Goal: Task Accomplishment & Management: Manage account settings

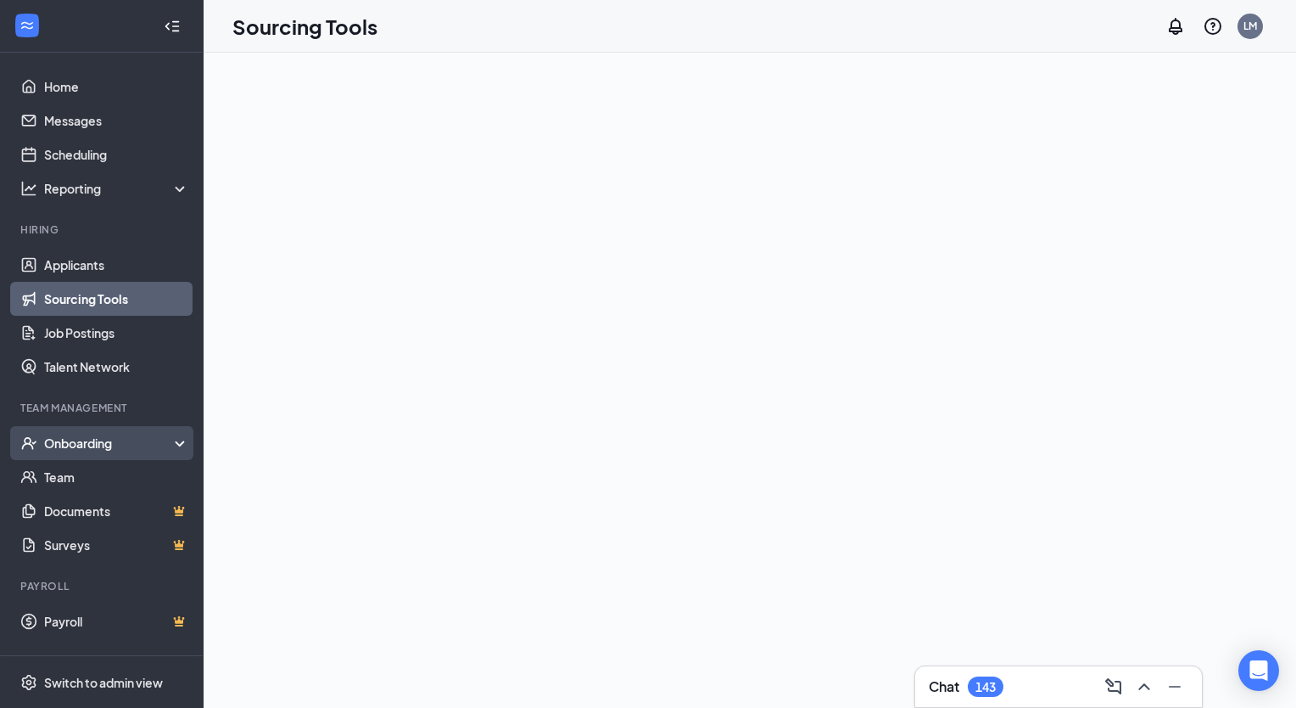
click at [68, 440] on div "Onboarding" at bounding box center [109, 442] width 131 height 17
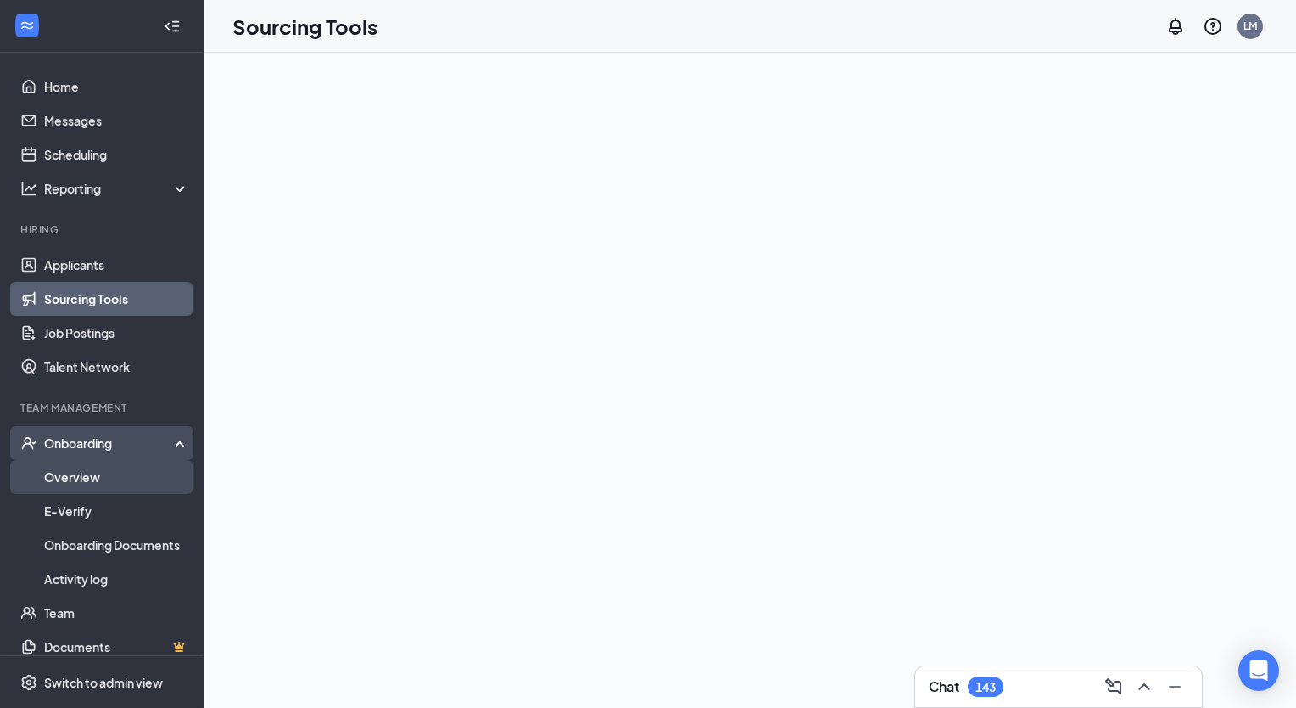
click at [69, 482] on link "Overview" at bounding box center [116, 477] width 145 height 34
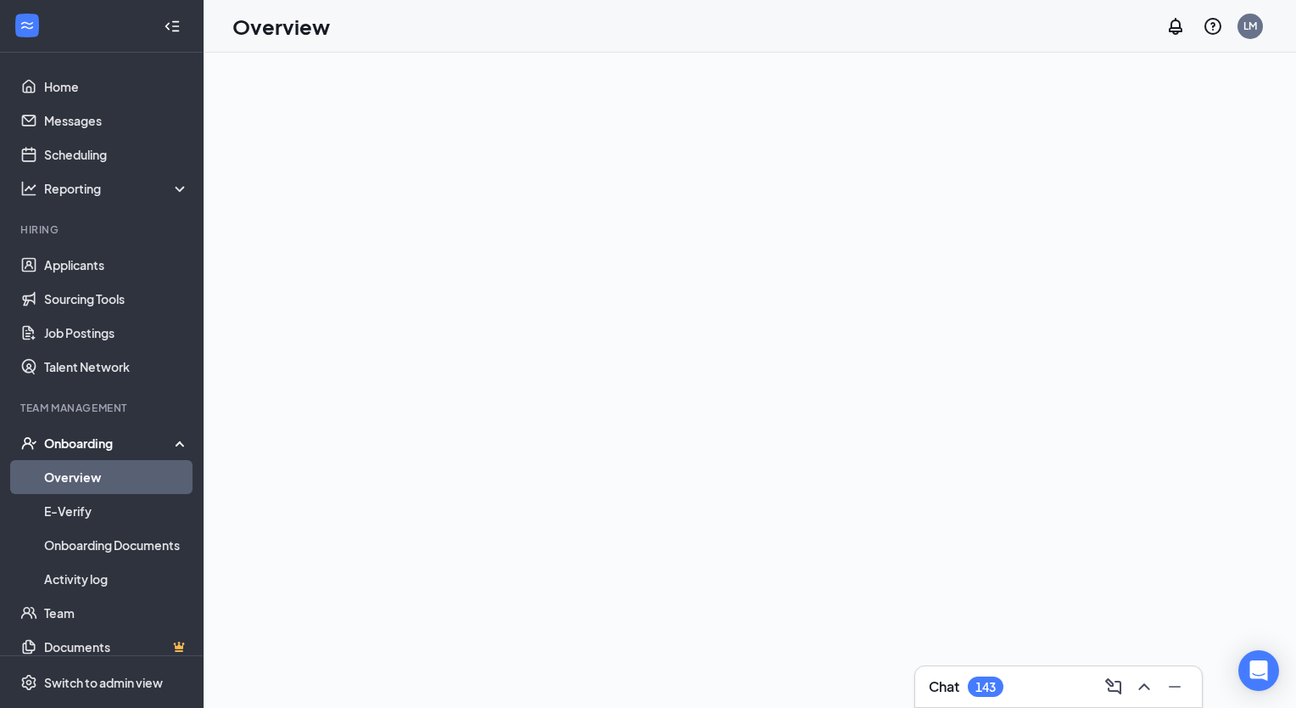
click at [81, 480] on link "Overview" at bounding box center [116, 477] width 145 height 34
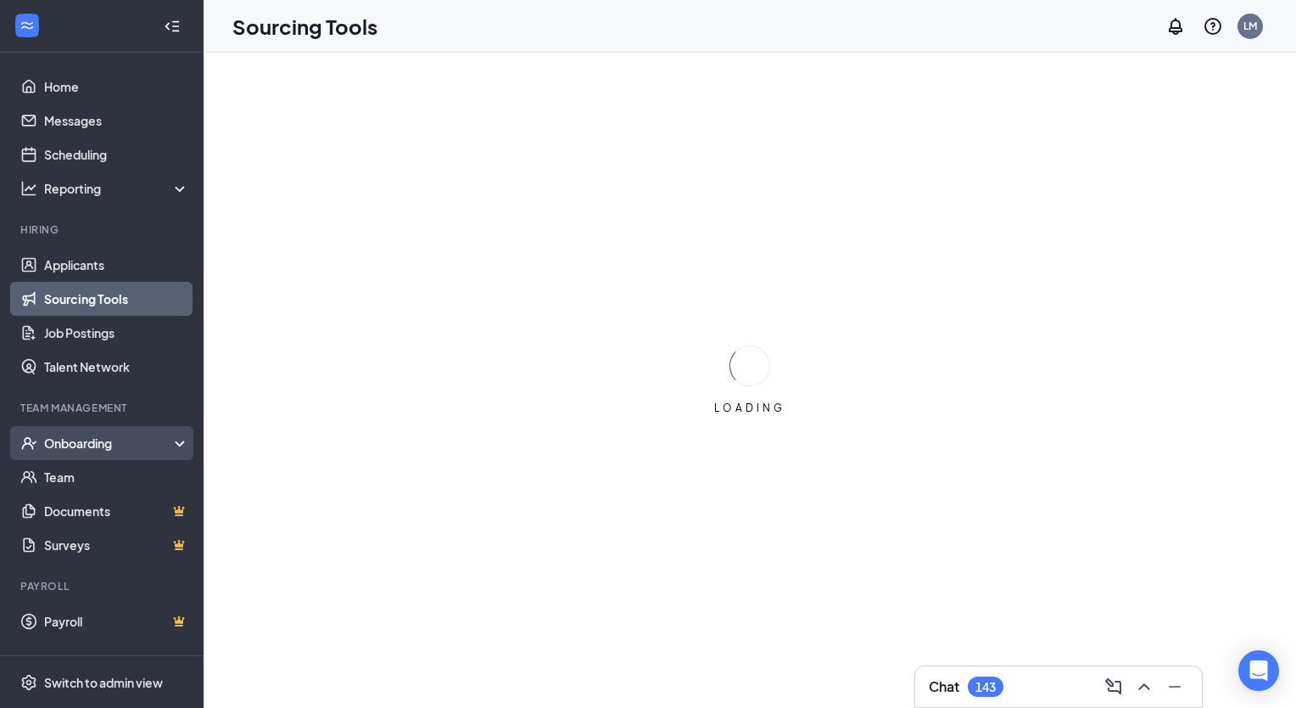
click at [81, 450] on div "Onboarding" at bounding box center [109, 442] width 131 height 17
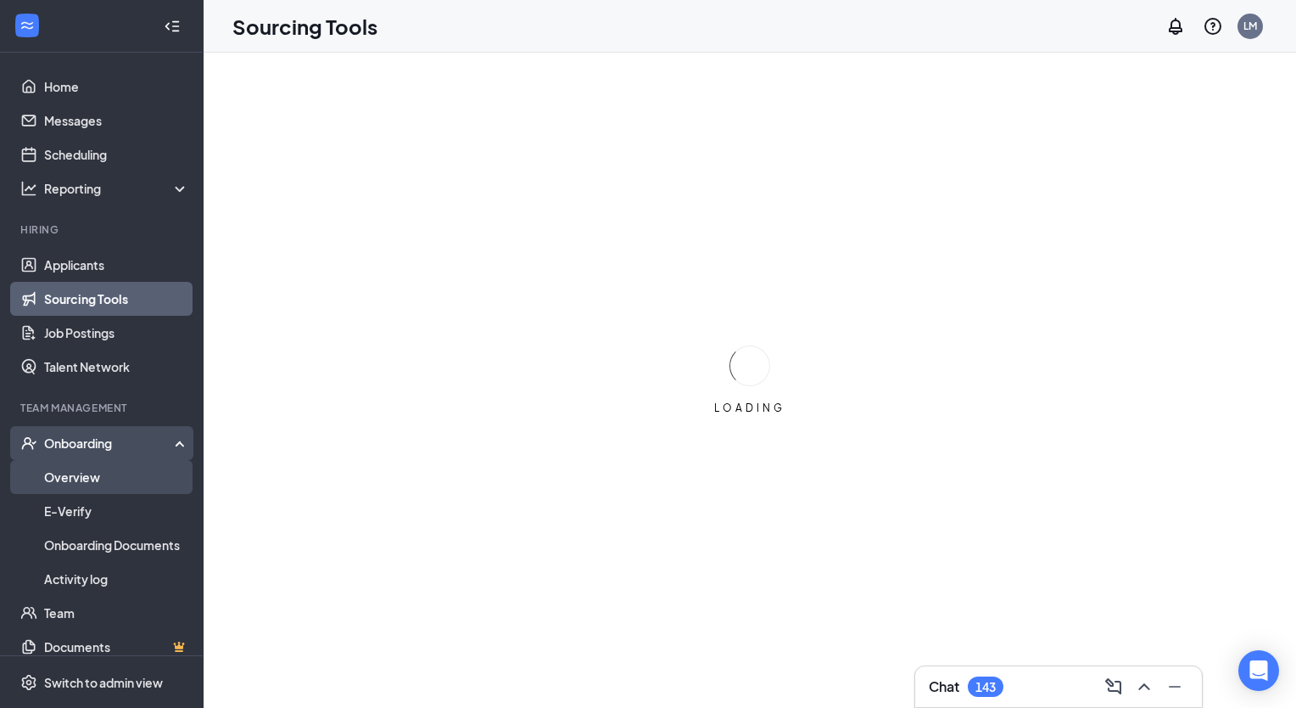
click at [81, 477] on link "Overview" at bounding box center [116, 477] width 145 height 34
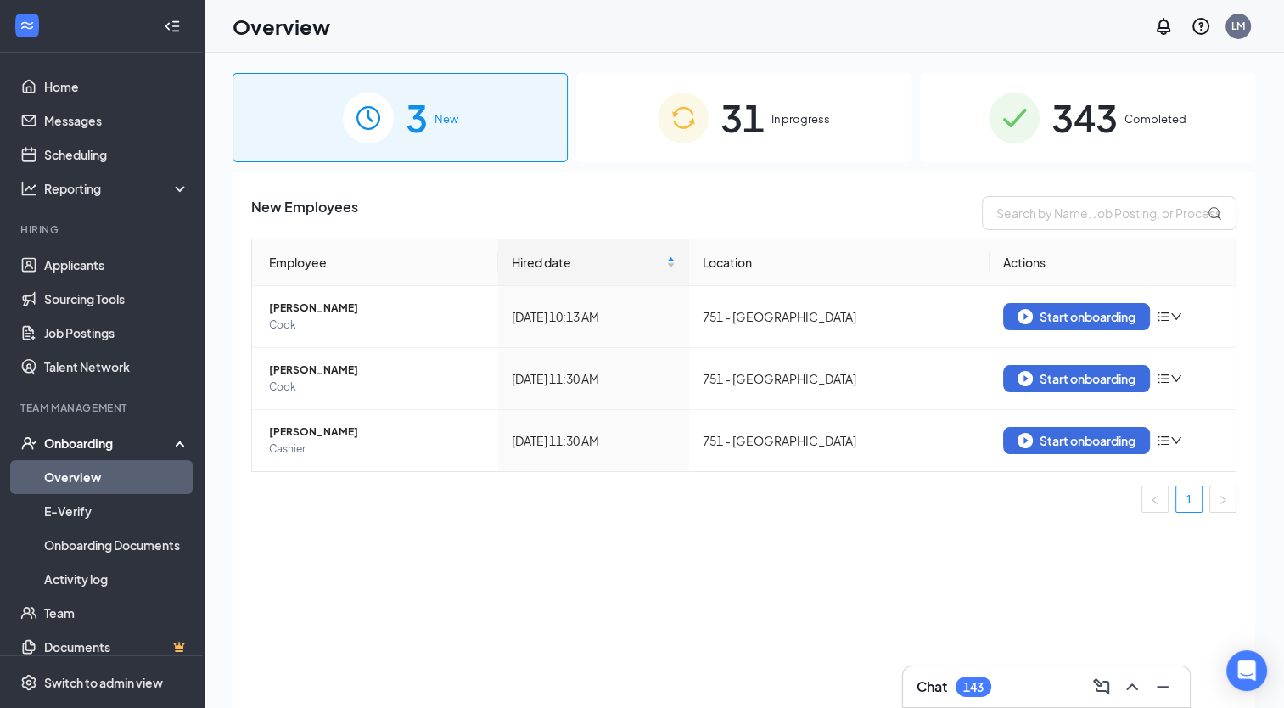
click at [1070, 112] on span "343" at bounding box center [1084, 117] width 66 height 59
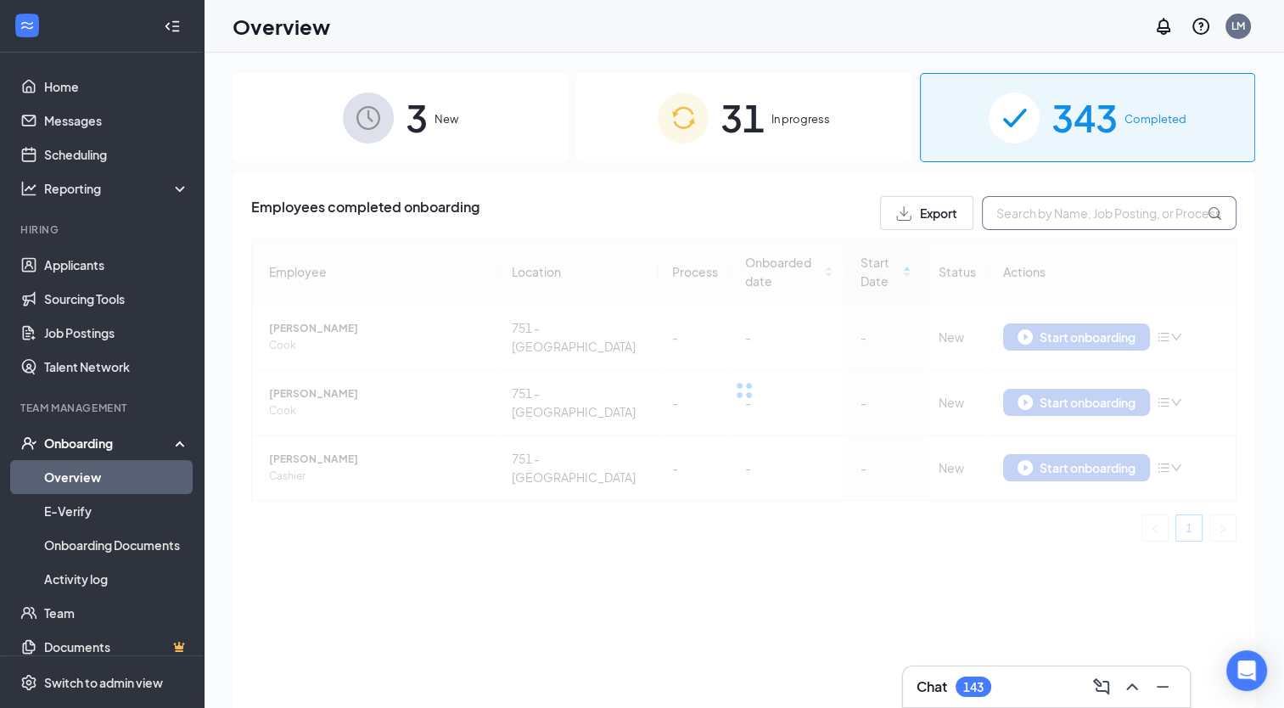
click at [1021, 214] on input "text" at bounding box center [1109, 213] width 255 height 34
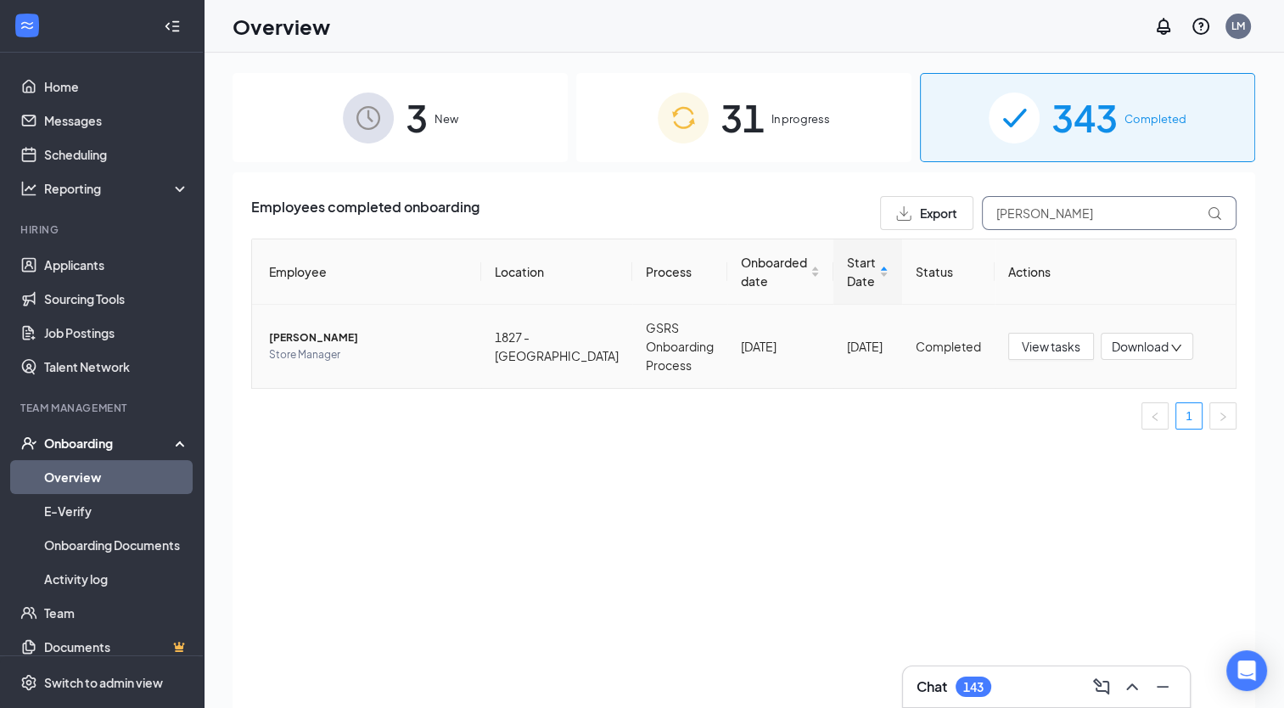
type input "[PERSON_NAME]"
click at [321, 340] on span "[PERSON_NAME]" at bounding box center [368, 337] width 199 height 17
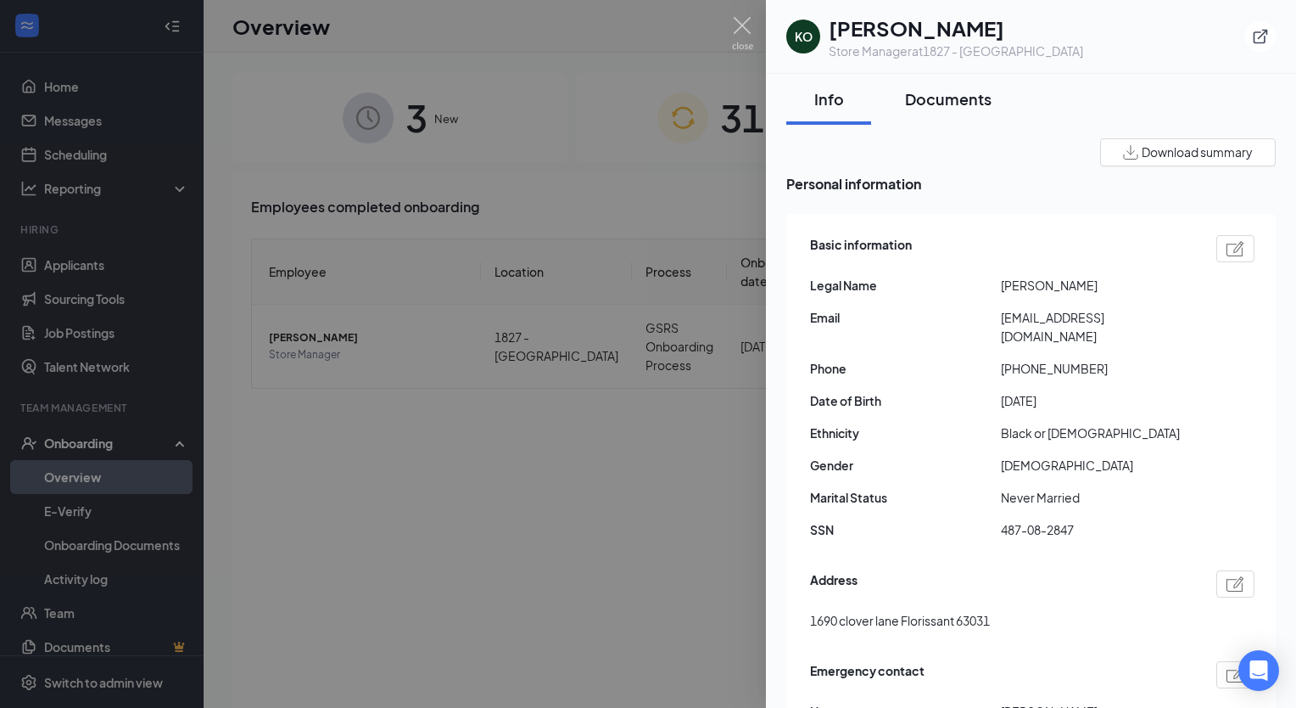
click at [963, 102] on div "Documents" at bounding box center [948, 98] width 87 height 21
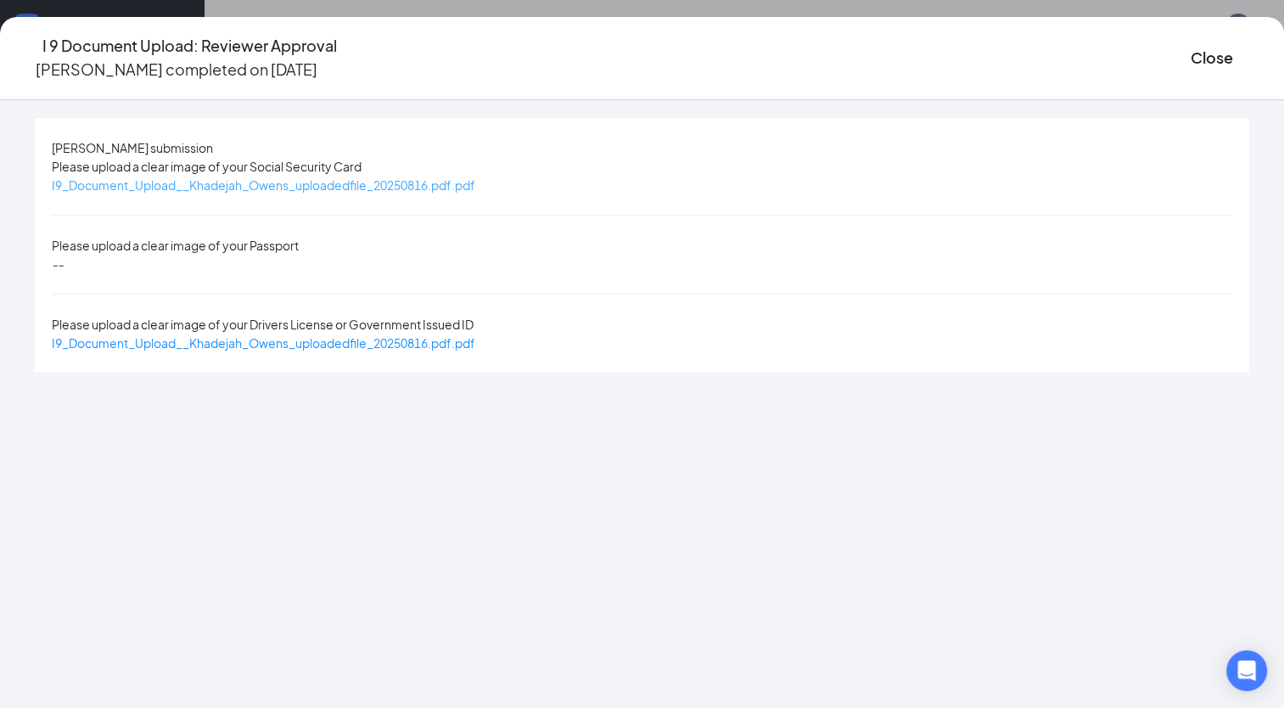
click at [439, 189] on span "I9_Document_Upload__Khadejah_Owens_uploadedfile_20250816.pdf.pdf" at bounding box center [263, 184] width 423 height 15
click at [350, 335] on span "I9_Document_Upload__Khadejah_Owens_uploadedfile_20250816.pdf.pdf" at bounding box center [263, 342] width 423 height 15
click at [1190, 53] on button "Close" at bounding box center [1211, 58] width 42 height 24
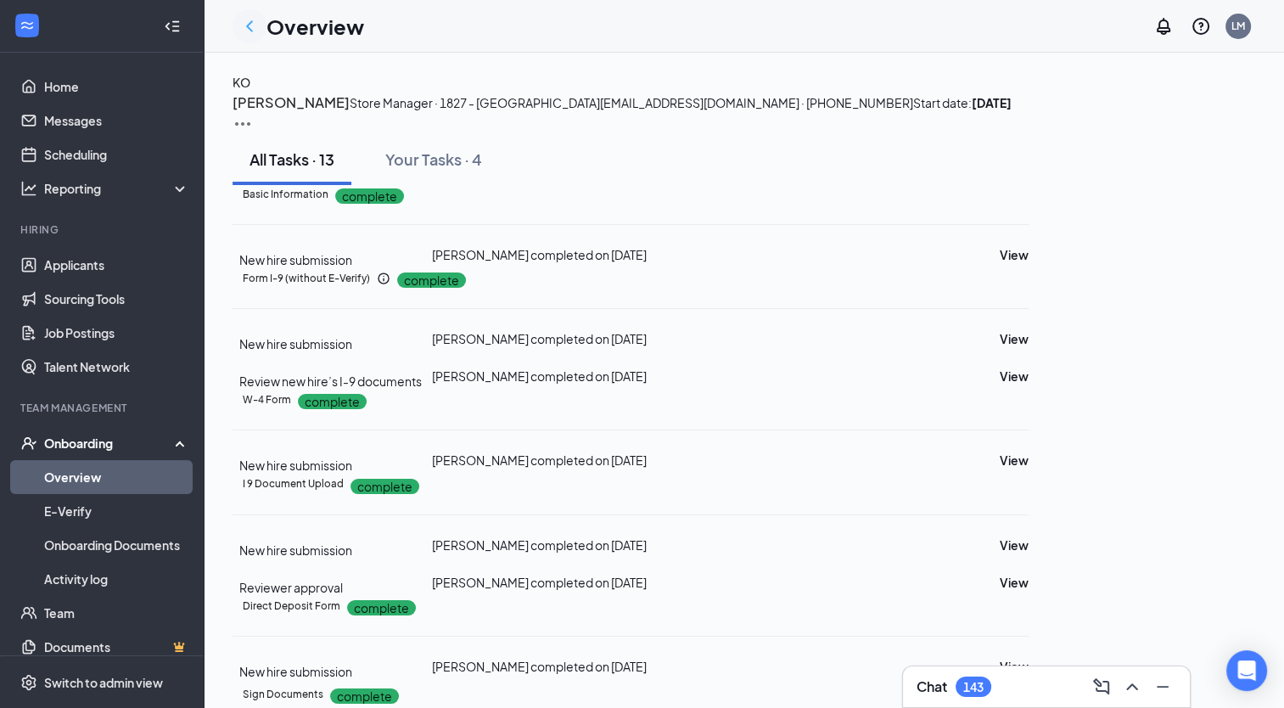
click at [249, 25] on icon "ChevronLeft" at bounding box center [249, 26] width 20 height 20
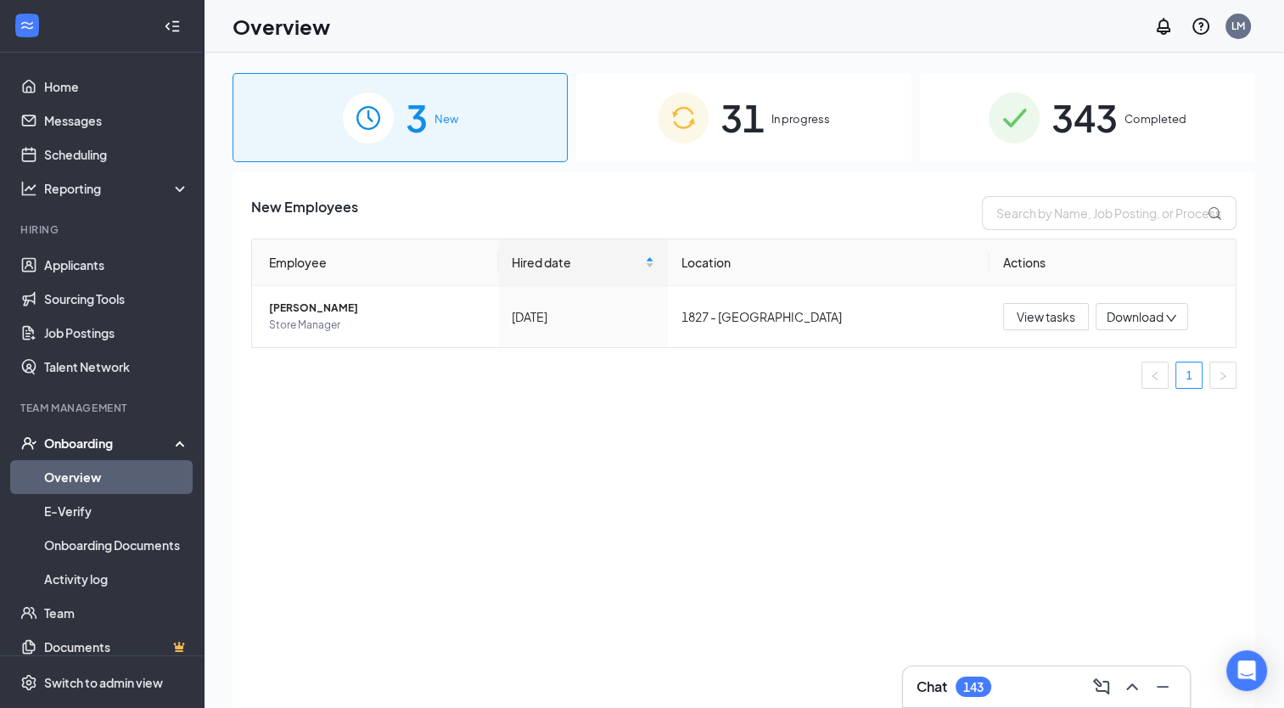
click at [1138, 113] on span "Completed" at bounding box center [1155, 118] width 62 height 17
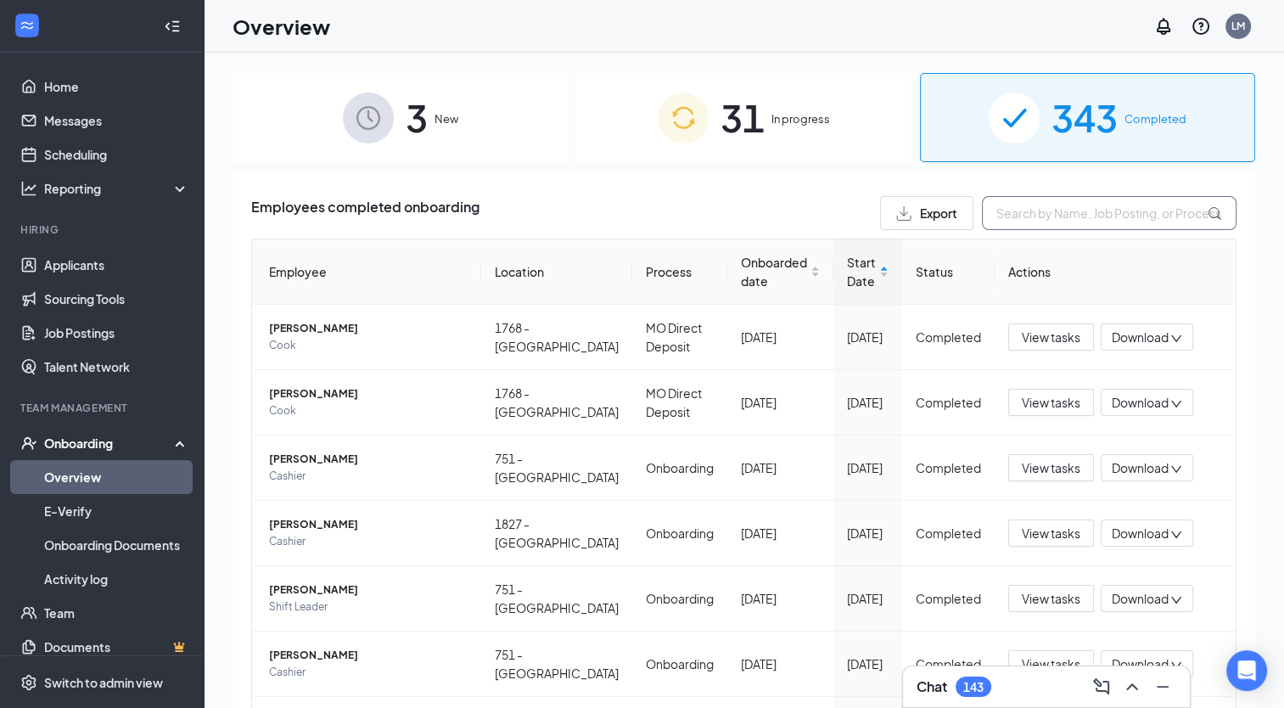
click at [1065, 210] on input "text" at bounding box center [1109, 213] width 255 height 34
type input "white"
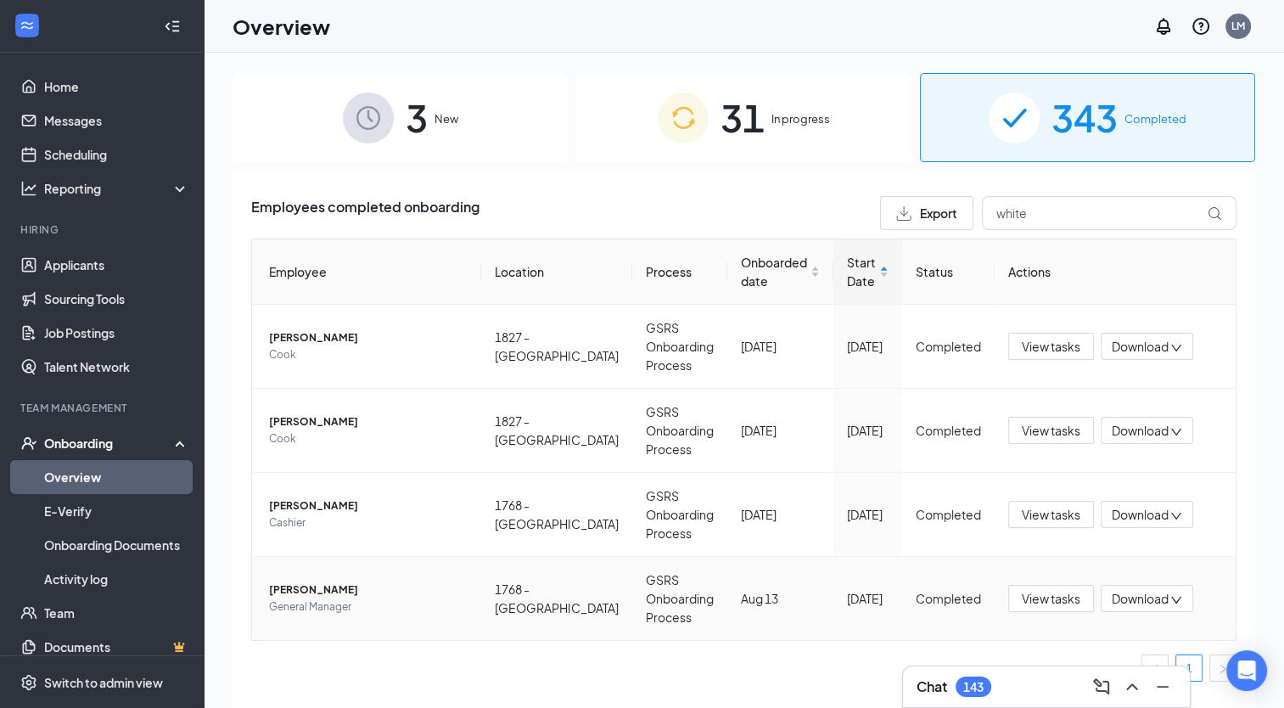
click at [316, 598] on span "General Manager" at bounding box center [368, 606] width 199 height 17
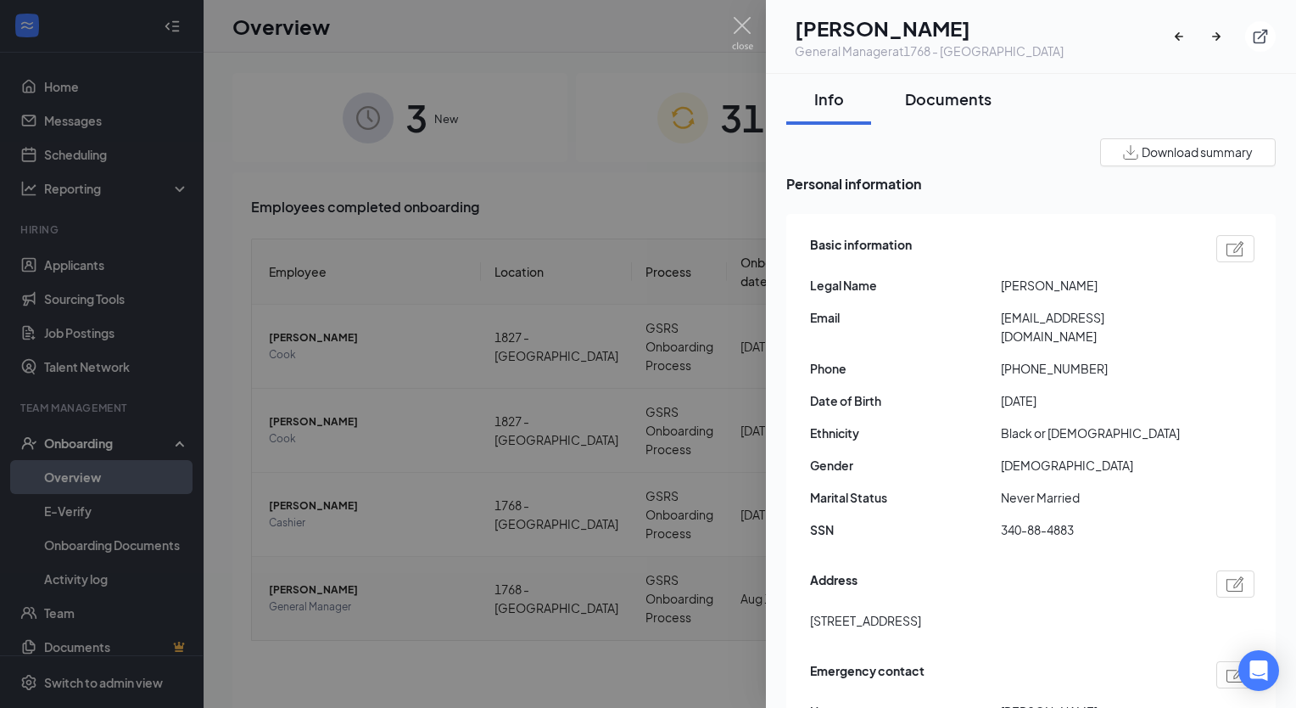
click at [972, 90] on div "Documents" at bounding box center [948, 98] width 87 height 21
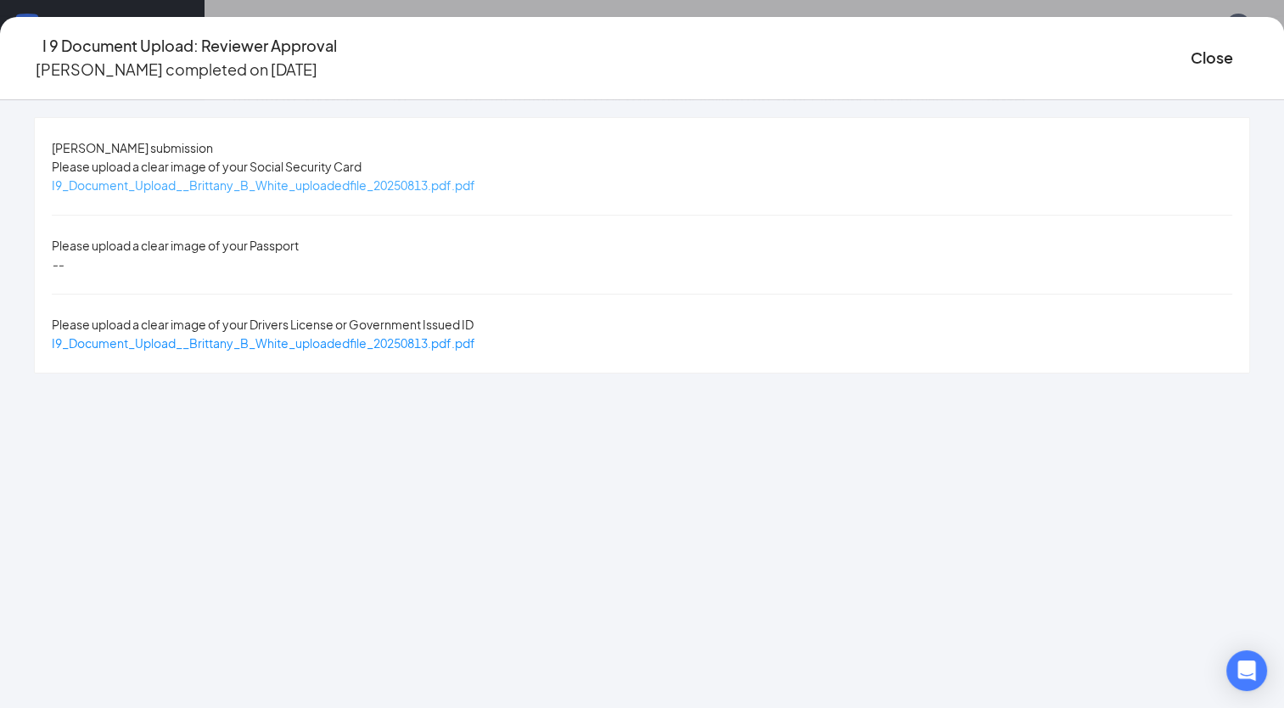
click at [435, 186] on span "I9_Document_Upload__Brittany_B_White_uploadedfile_20250813.pdf.pdf" at bounding box center [263, 184] width 423 height 15
click at [445, 335] on span "I9_Document_Upload__Brittany_B_White_uploadedfile_20250813.pdf.pdf" at bounding box center [263, 342] width 423 height 15
click at [457, 335] on span "I9_Document_Upload__Brittany_B_White_uploadedfile_20250813.pdf.pdf" at bounding box center [263, 342] width 423 height 15
click at [1190, 62] on button "Close" at bounding box center [1211, 58] width 42 height 24
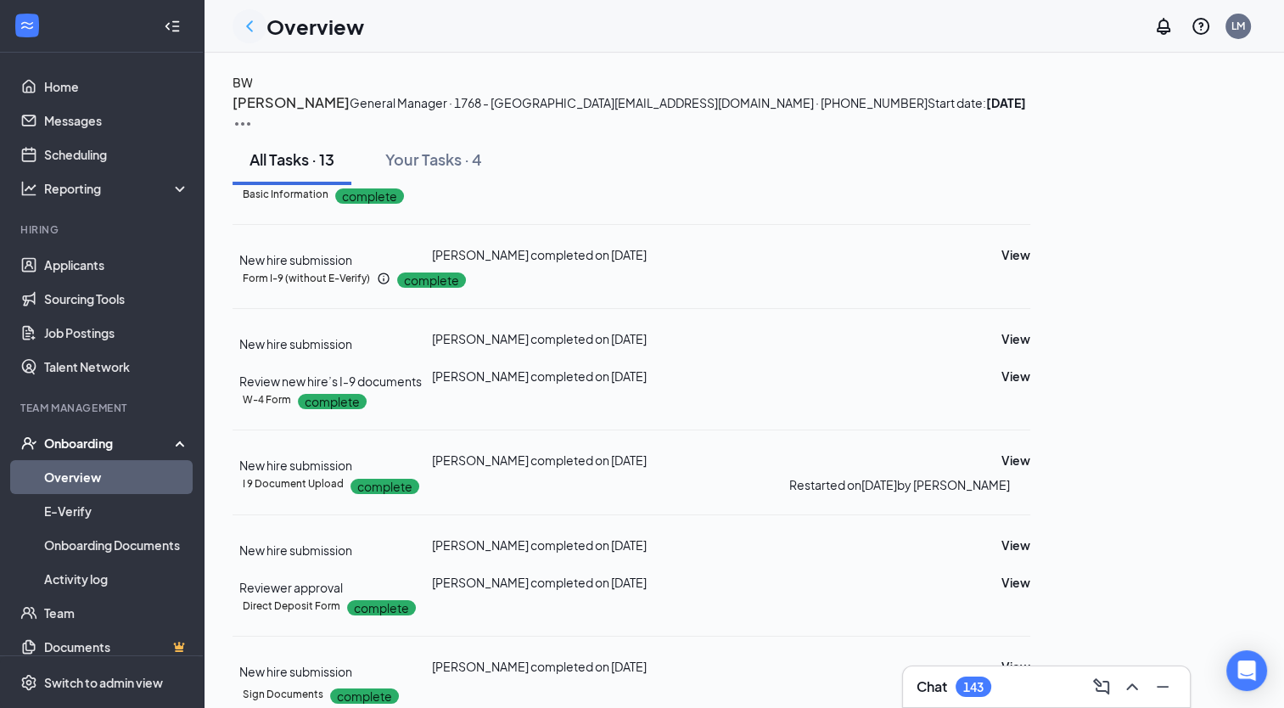
click at [249, 25] on icon "ChevronLeft" at bounding box center [249, 26] width 20 height 20
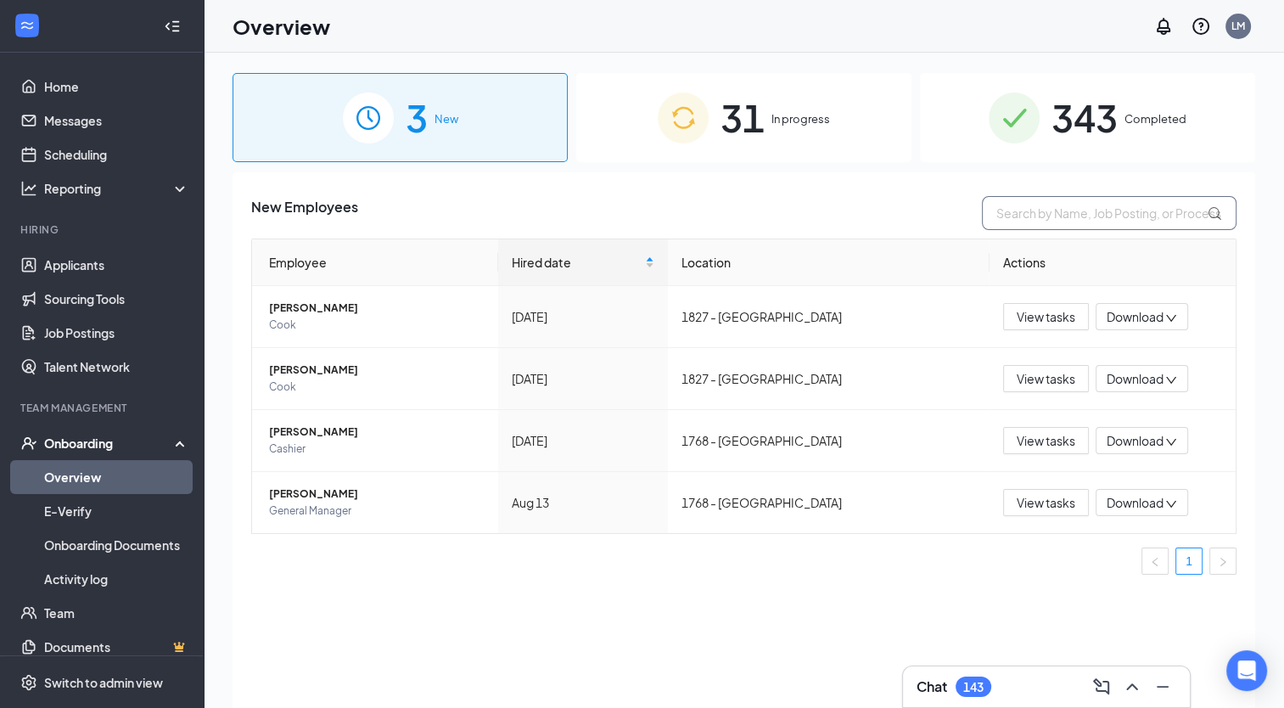
click at [1072, 220] on input "text" at bounding box center [1109, 213] width 255 height 34
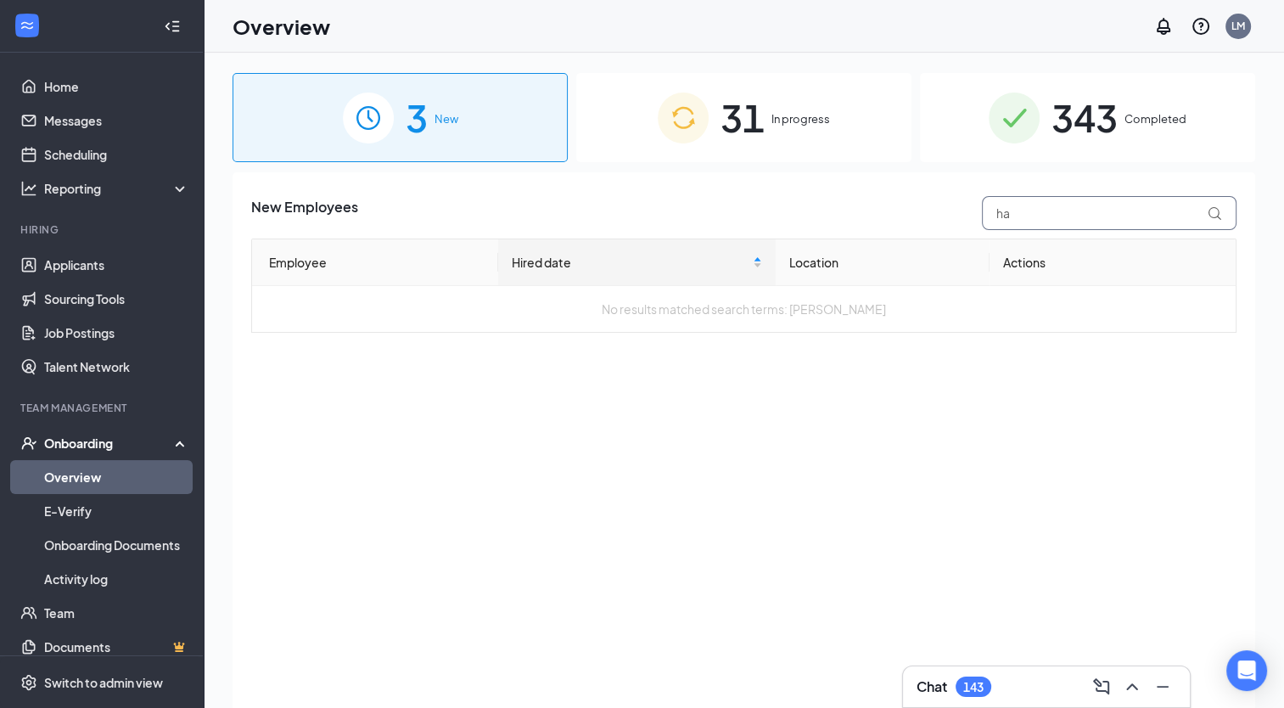
type input "h"
type input "[GEOGRAPHIC_DATA]"
click at [1134, 128] on div "343 Completed" at bounding box center [1087, 117] width 335 height 89
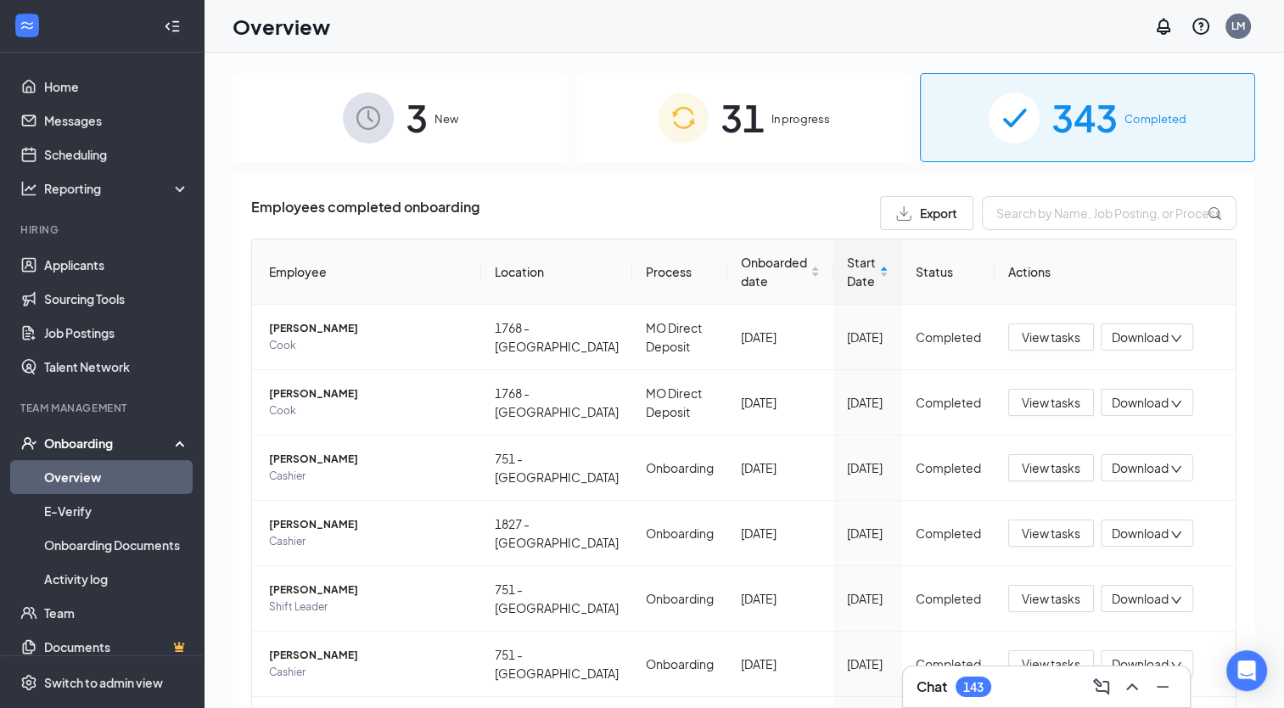
click at [759, 126] on div "31 In progress" at bounding box center [743, 117] width 335 height 89
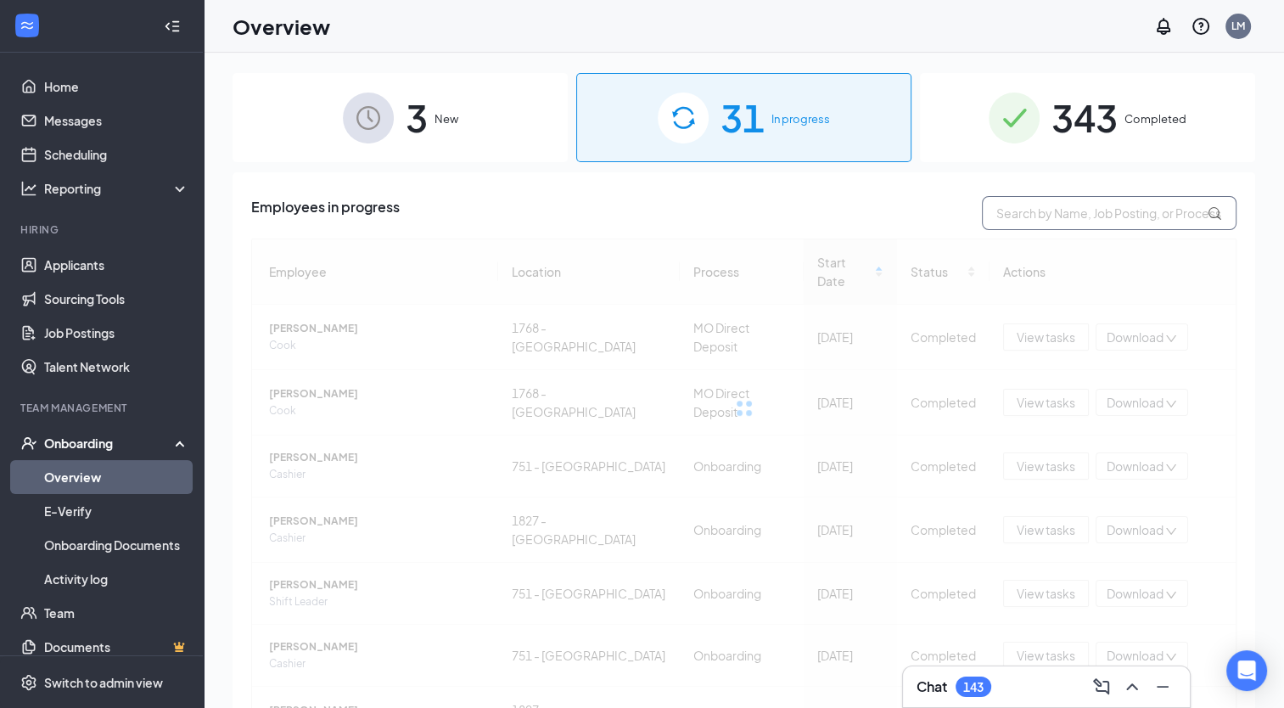
click at [1045, 214] on input "text" at bounding box center [1109, 213] width 255 height 34
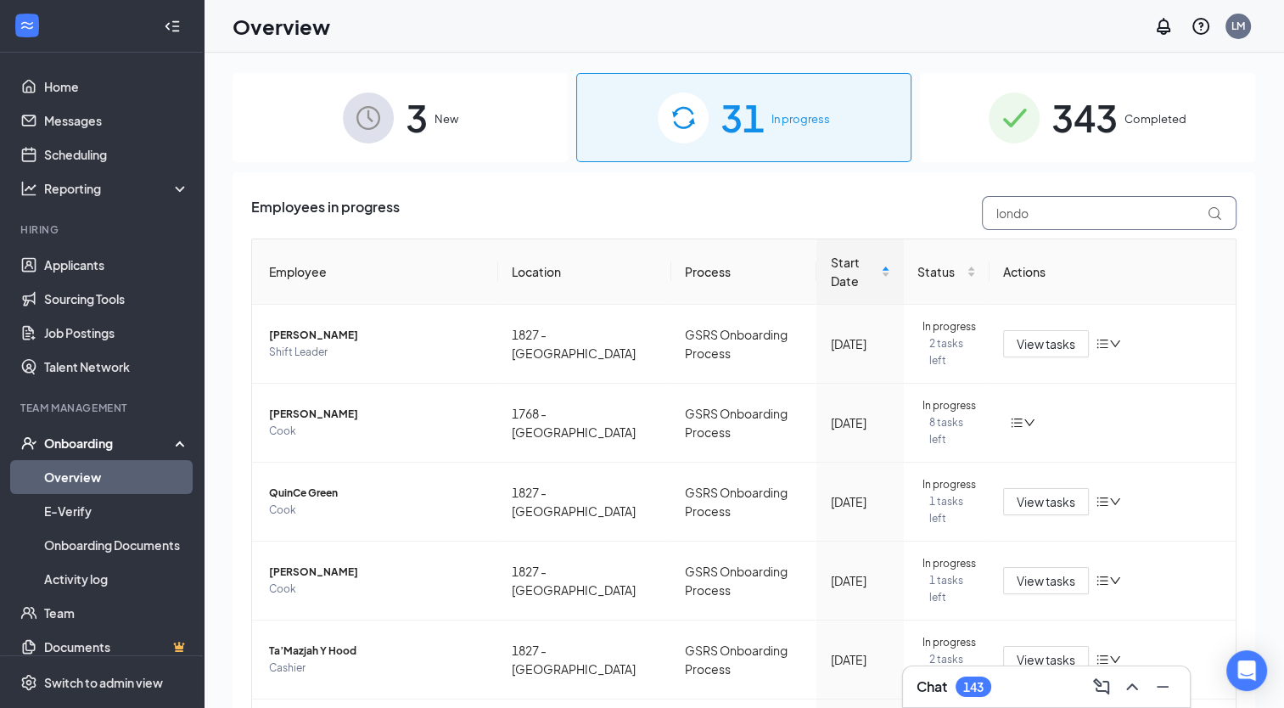
type input "[GEOGRAPHIC_DATA]"
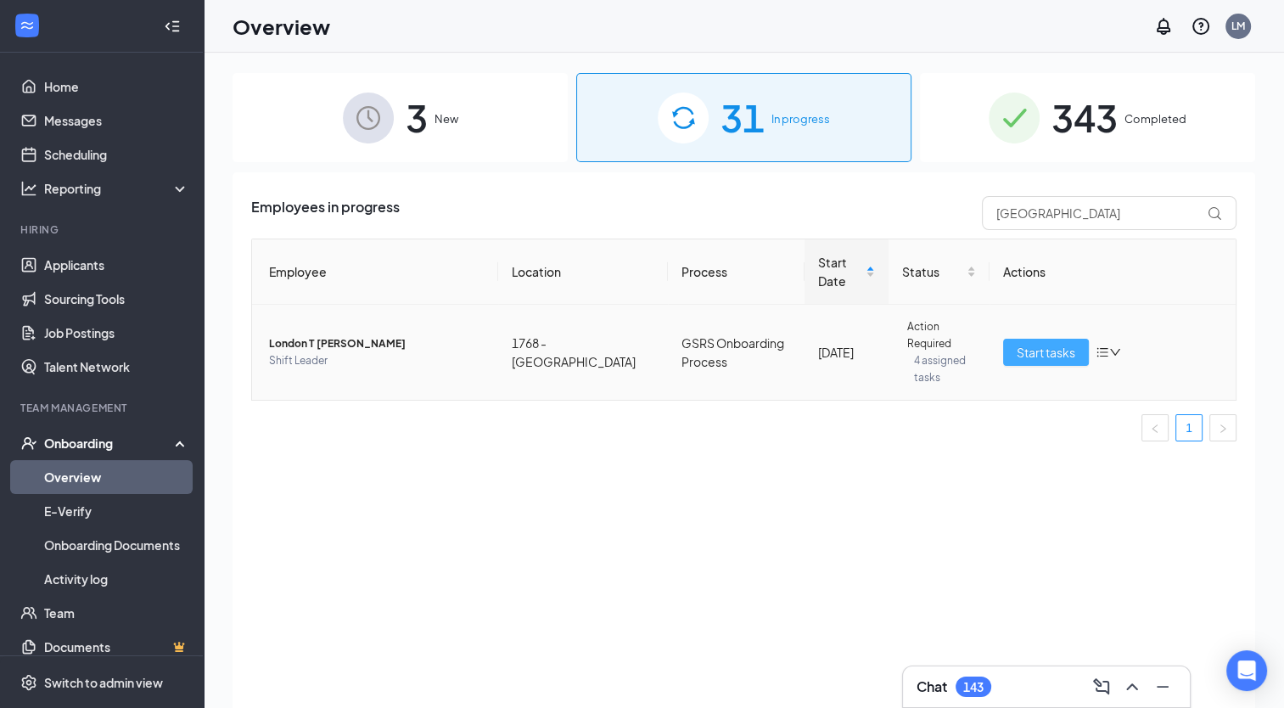
click at [1039, 345] on span "Start tasks" at bounding box center [1045, 352] width 59 height 19
